Goal: Task Accomplishment & Management: Manage account settings

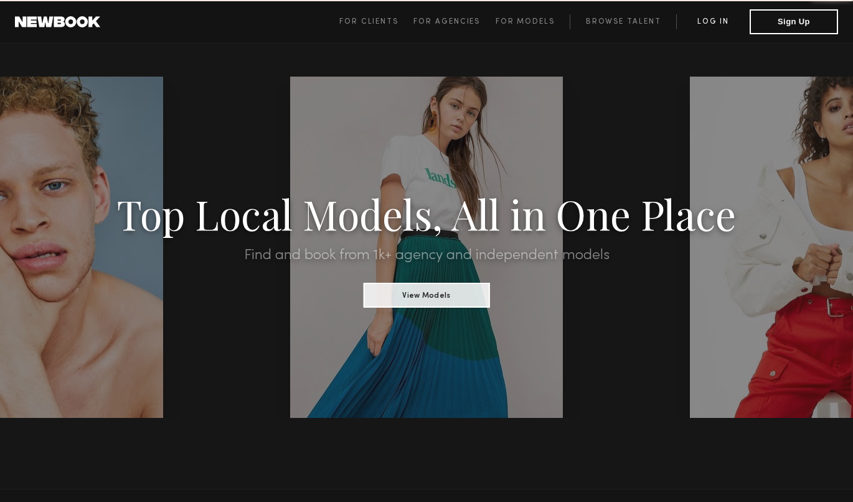
click at [725, 19] on link "Log in" at bounding box center [714, 21] width 74 height 15
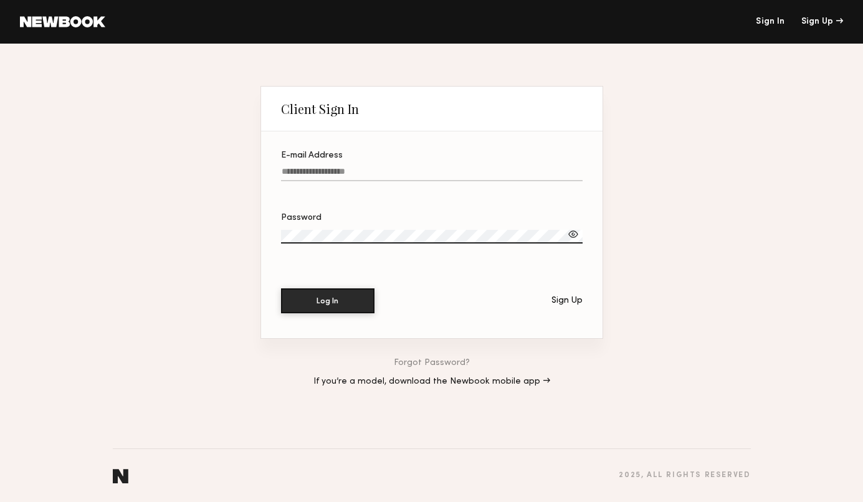
type input "**********"
click at [327, 301] on button "Log In" at bounding box center [327, 300] width 93 height 25
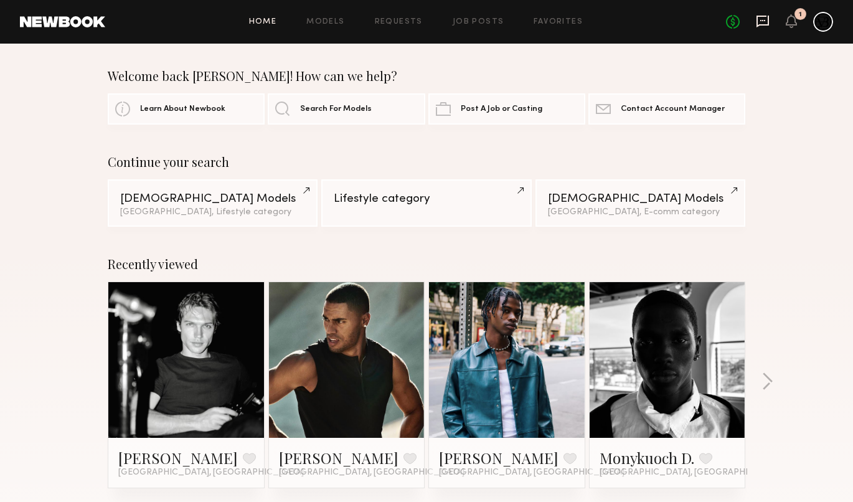
click at [762, 24] on icon at bounding box center [763, 22] width 12 height 12
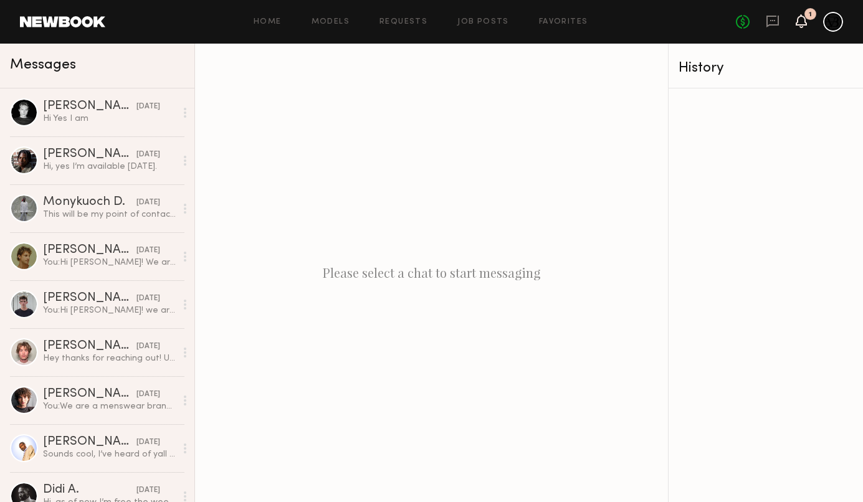
click at [802, 21] on icon at bounding box center [801, 20] width 10 height 9
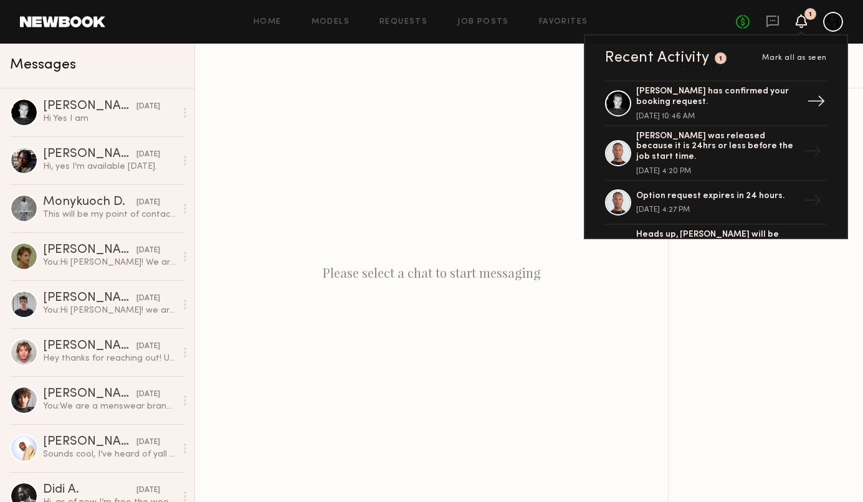
click at [721, 115] on div "[DATE] 10:46 AM" at bounding box center [717, 116] width 162 height 7
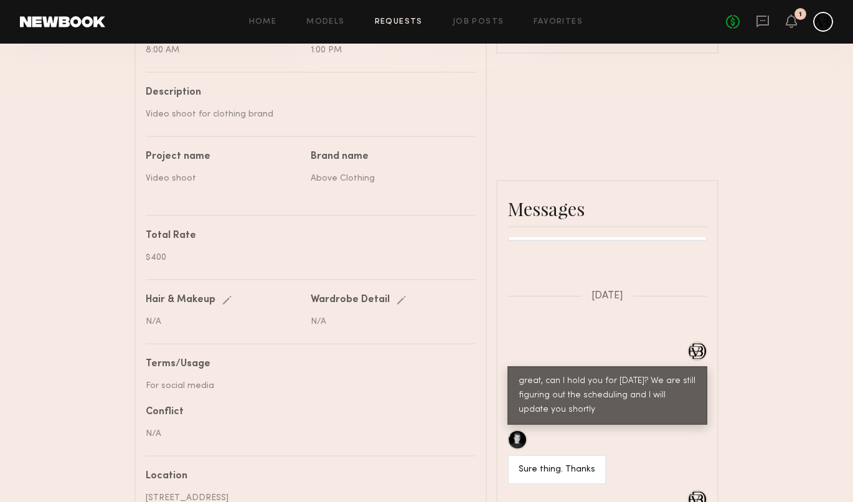
scroll to position [423, 0]
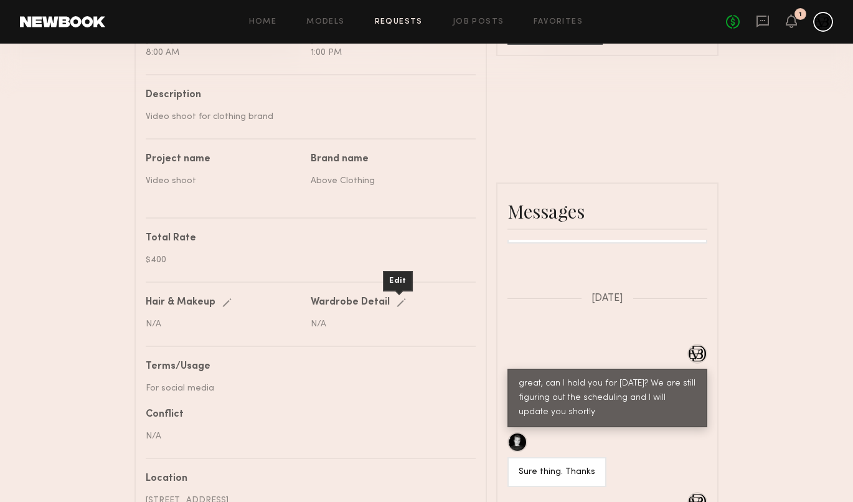
click at [397, 303] on div "Edit" at bounding box center [404, 302] width 14 height 9
click at [378, 326] on input "text" at bounding box center [390, 325] width 158 height 12
type input "**********"
click at [411, 300] on div "save" at bounding box center [413, 302] width 32 height 9
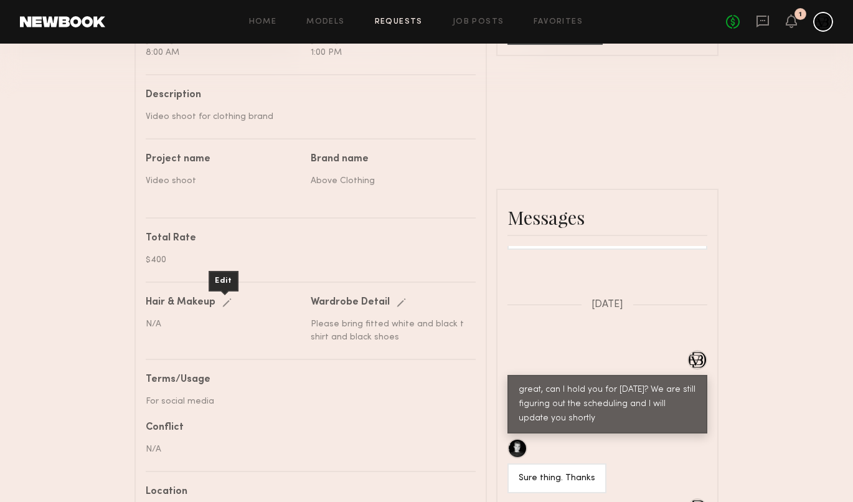
click at [222, 306] on div "Edit" at bounding box center [229, 302] width 14 height 9
click at [215, 322] on input "text" at bounding box center [225, 325] width 158 height 12
type input "**********"
click at [249, 303] on div "save" at bounding box center [238, 302] width 32 height 9
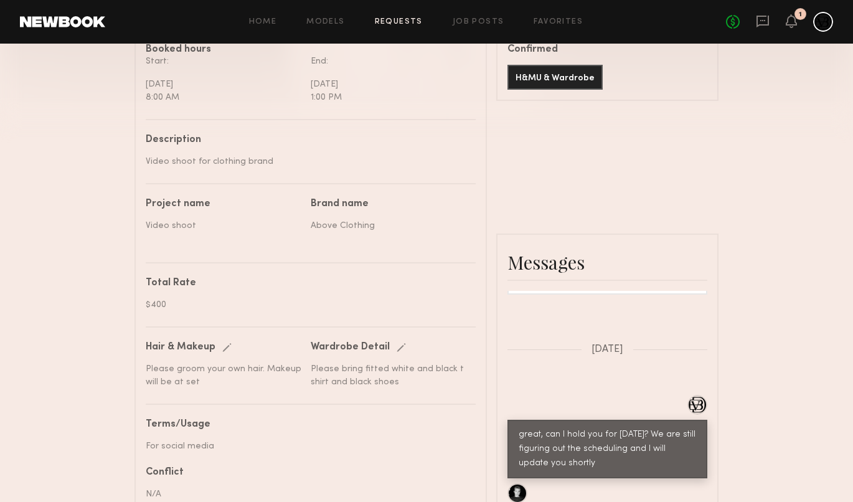
scroll to position [268, 0]
